Goal: Register for event/course

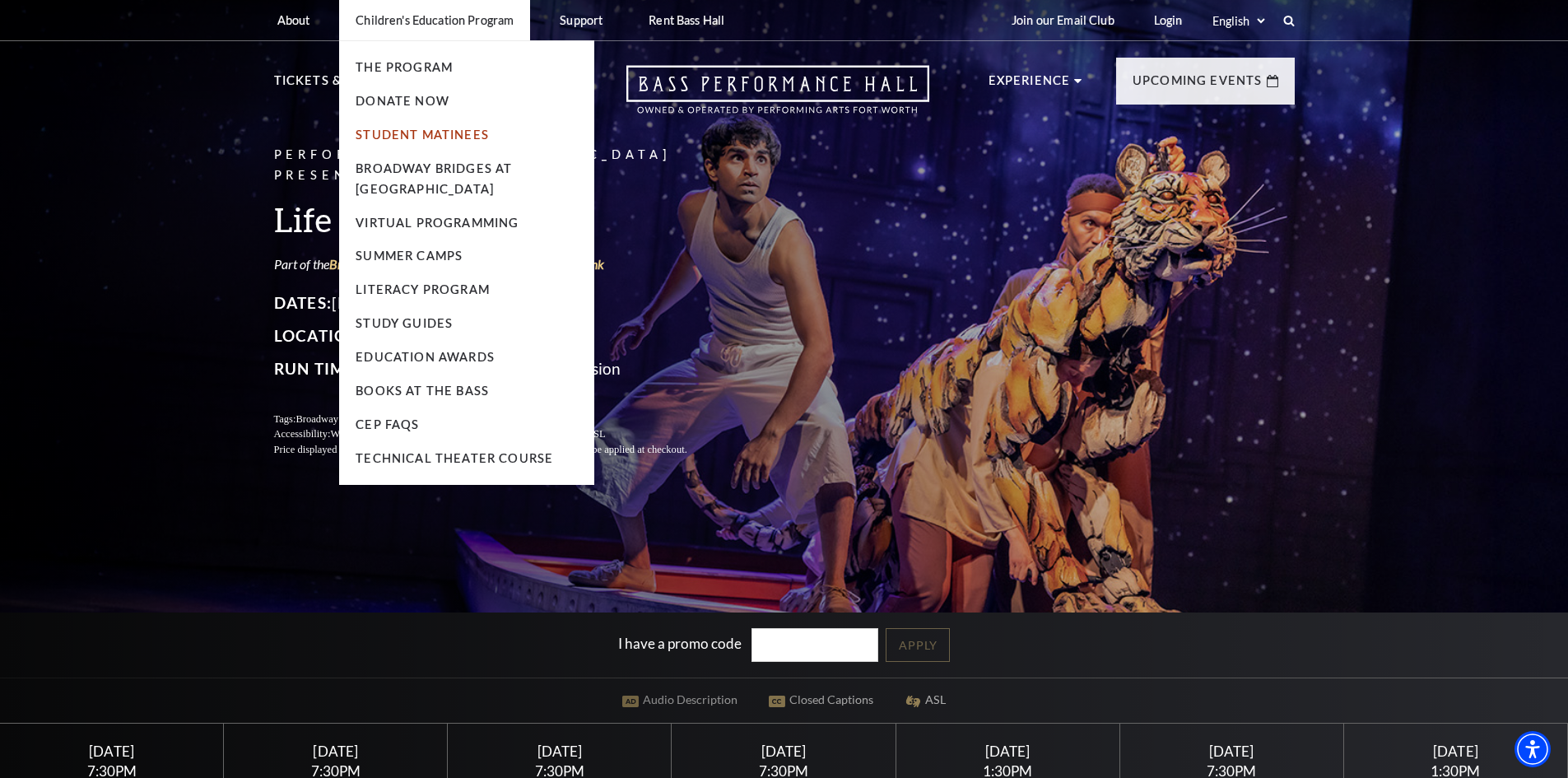
click at [426, 131] on link "Student Matinees" at bounding box center [422, 134] width 133 height 14
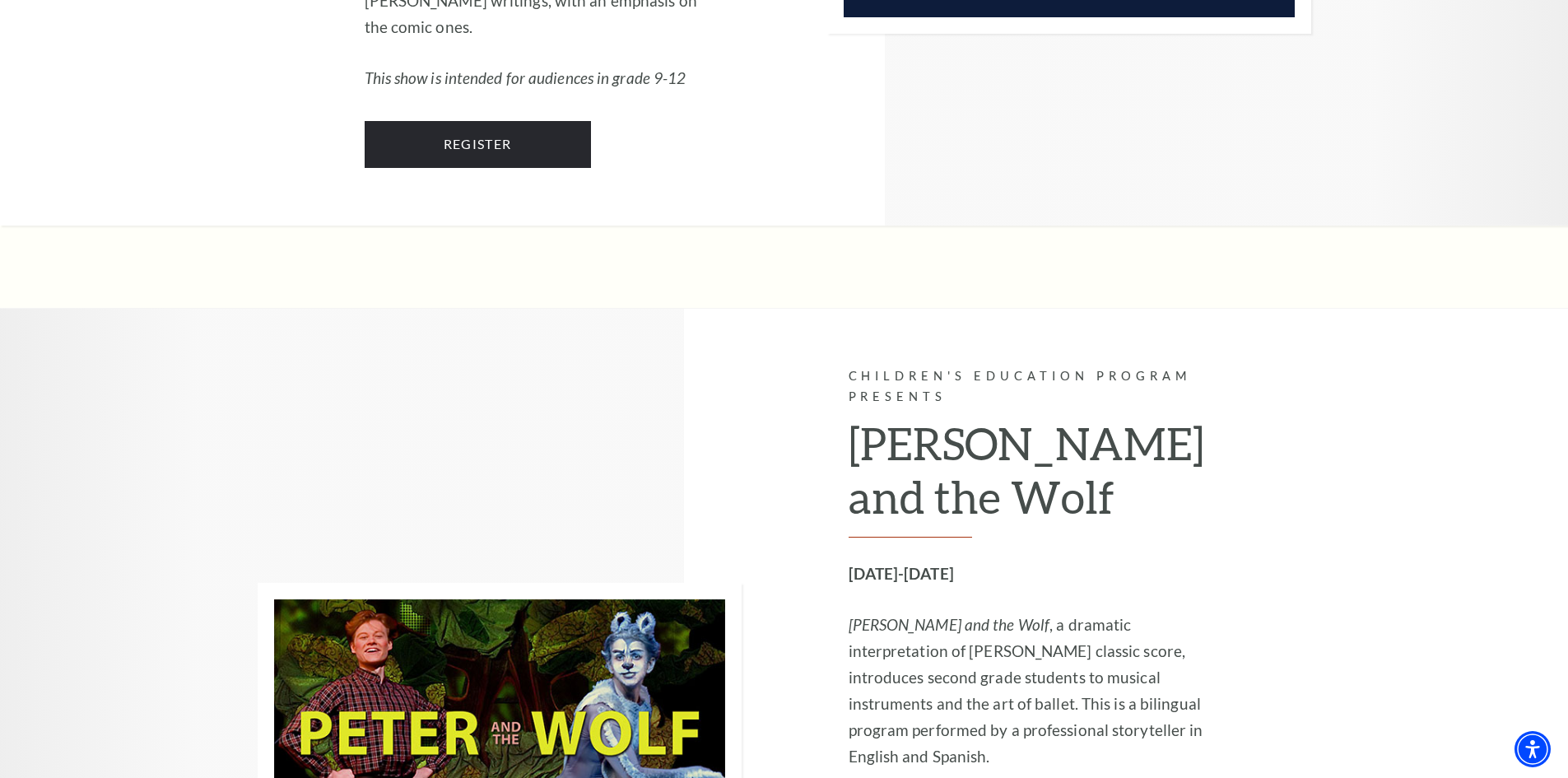
scroll to position [4362, 0]
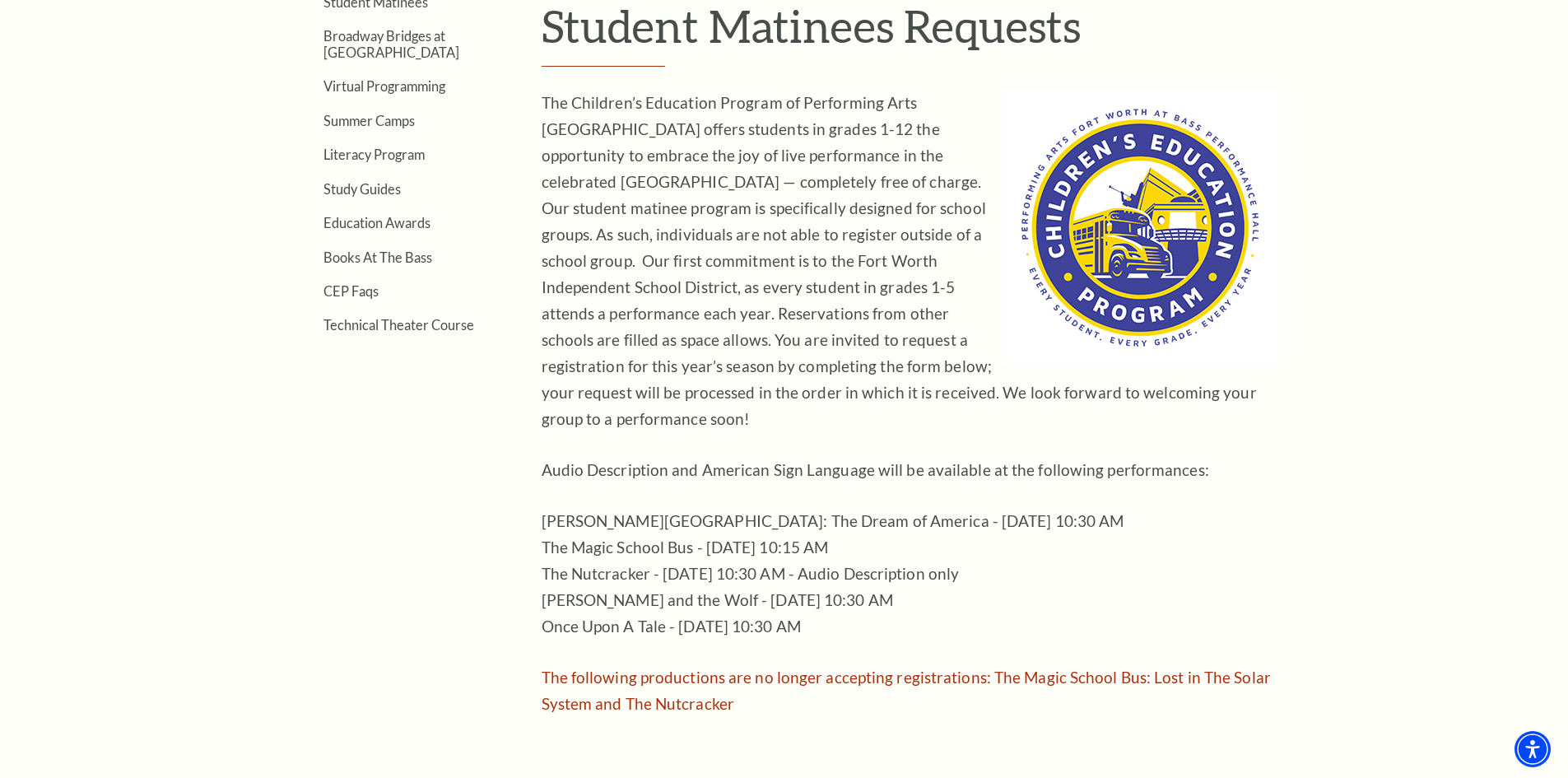
scroll to position [412, 0]
